Goal: Check status: Check status

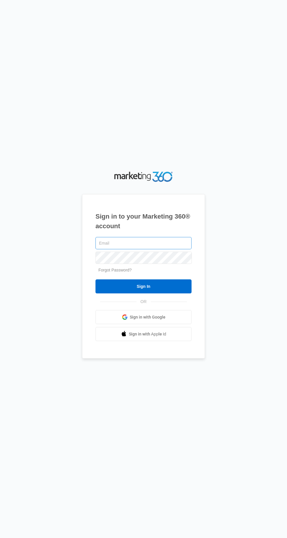
click at [187, 249] on input "text" at bounding box center [143, 243] width 96 height 12
type input "[EMAIL_ADDRESS][DOMAIN_NAME]"
click at [95, 280] on input "Sign In" at bounding box center [143, 287] width 96 height 14
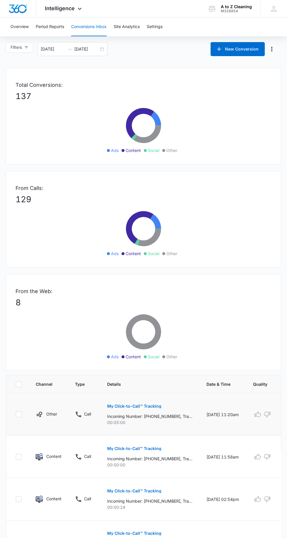
click at [155, 407] on p "My Click-to-Call™ Tracking" at bounding box center [134, 406] width 54 height 4
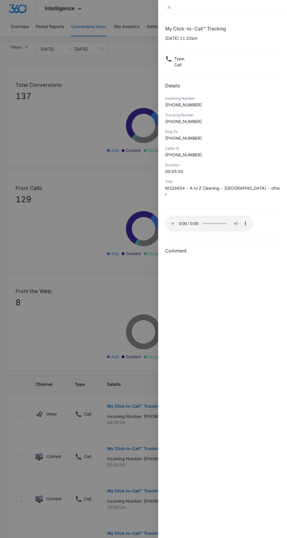
click at [209, 274] on div "My Click-to-Call™ Tracking 10/15/2025 at 11:20am Type : Call Details Incoming N…" at bounding box center [222, 276] width 129 height 523
click at [163, 7] on div at bounding box center [222, 7] width 129 height 15
click at [169, 7] on icon "close" at bounding box center [169, 8] width 4 height 4
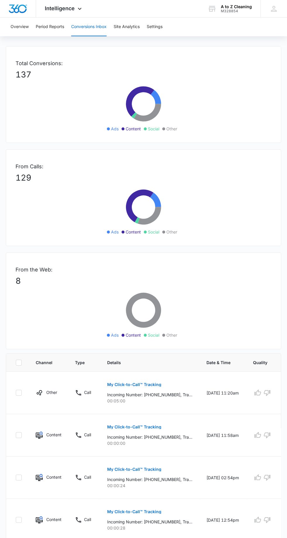
scroll to position [24, 0]
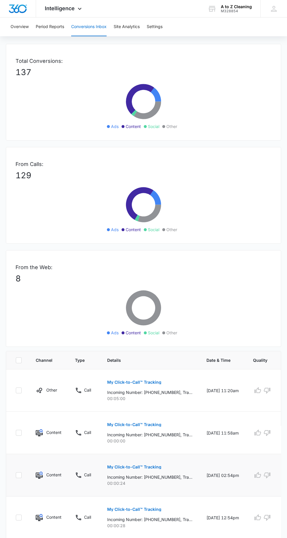
click at [153, 460] on button "My Click-to-Call™ Tracking" at bounding box center [134, 467] width 54 height 14
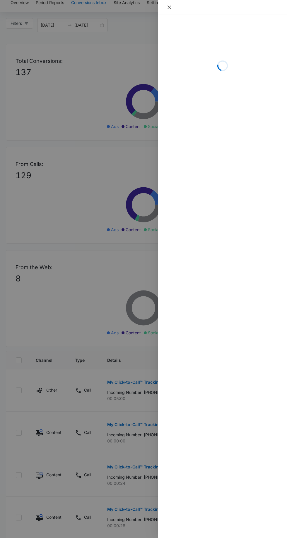
click at [169, 8] on icon "close" at bounding box center [169, 7] width 5 height 5
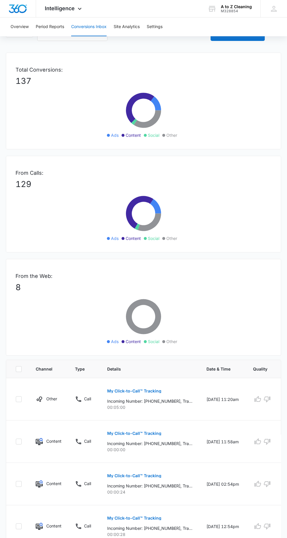
scroll to position [0, 0]
